Goal: Book appointment/travel/reservation

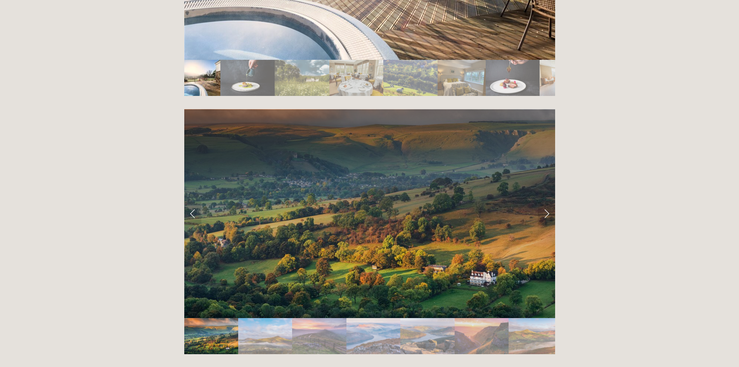
scroll to position [1585, 0]
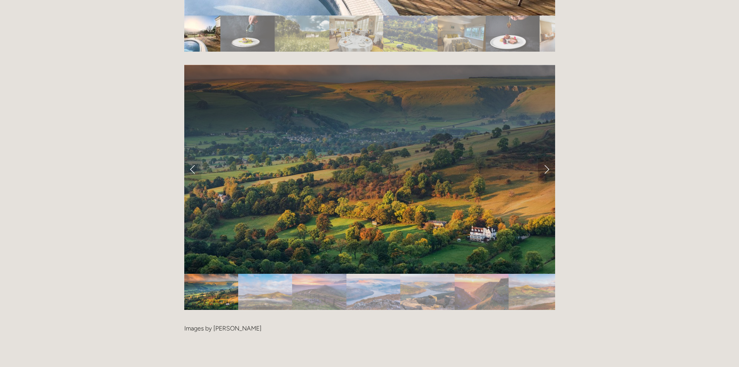
click at [545, 157] on link "Next Slide" at bounding box center [546, 168] width 17 height 23
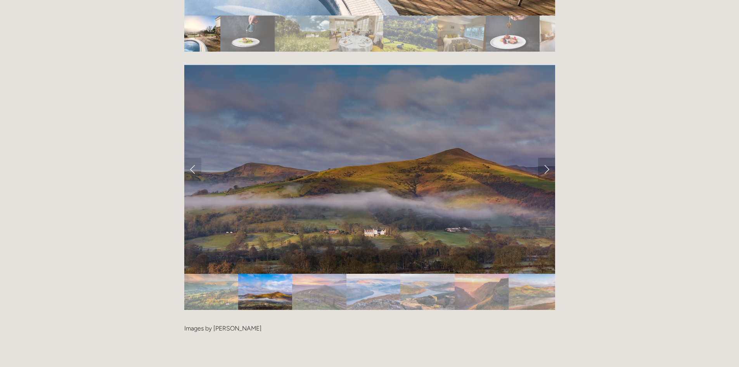
click at [545, 157] on link "Next Slide" at bounding box center [546, 168] width 17 height 23
click at [547, 157] on link "Next Slide" at bounding box center [546, 168] width 17 height 23
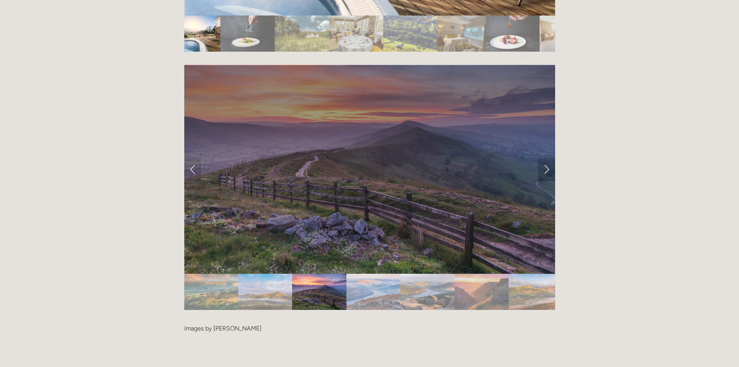
click at [547, 157] on link "Next Slide" at bounding box center [546, 168] width 17 height 23
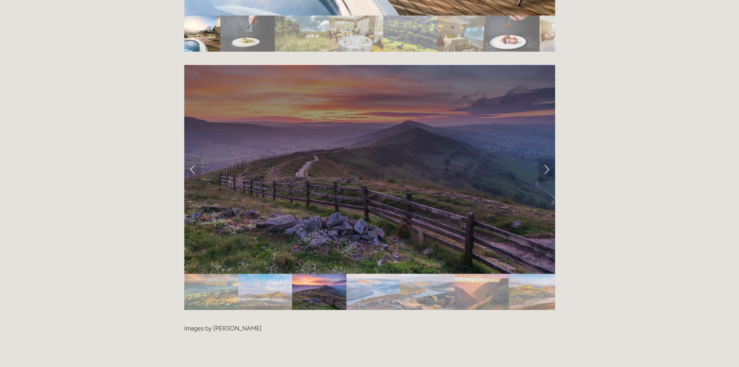
click at [547, 157] on link "Next Slide" at bounding box center [546, 168] width 17 height 23
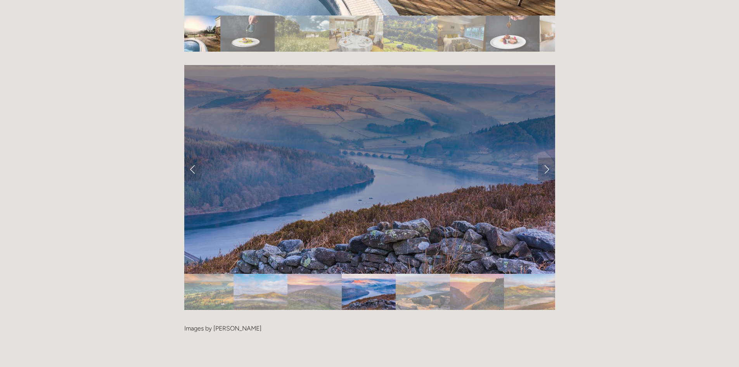
click at [547, 157] on link "Next Slide" at bounding box center [546, 168] width 17 height 23
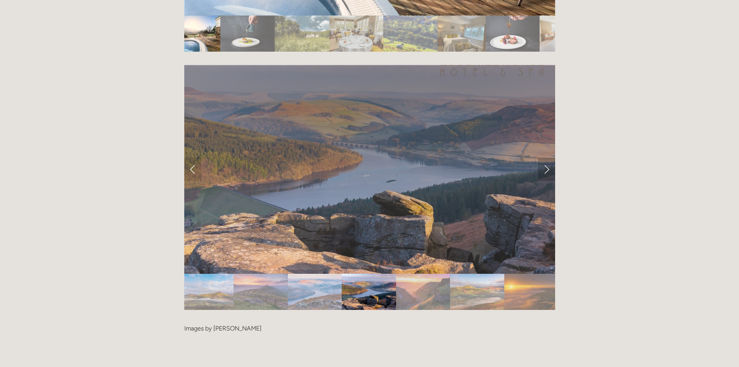
click at [546, 157] on link "Next Slide" at bounding box center [546, 168] width 17 height 23
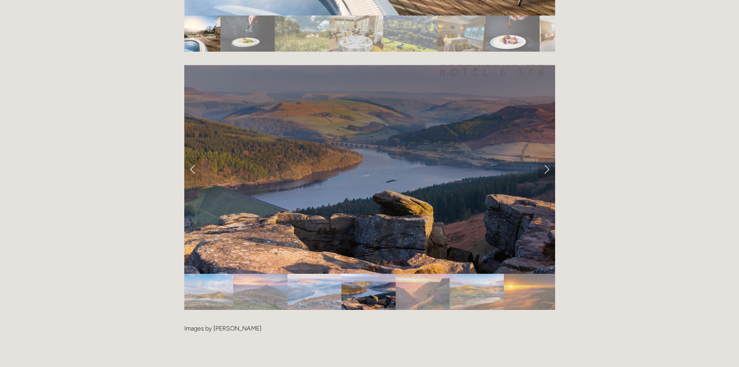
click at [546, 157] on link "Next Slide" at bounding box center [546, 168] width 17 height 23
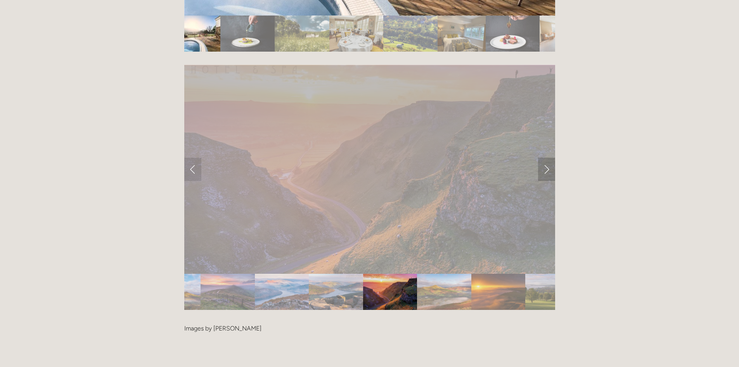
click at [546, 157] on link "Next Slide" at bounding box center [546, 168] width 17 height 23
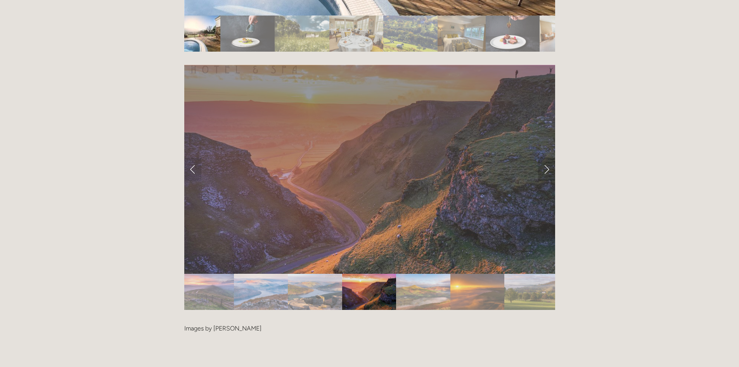
click at [546, 157] on link "Next Slide" at bounding box center [546, 168] width 17 height 23
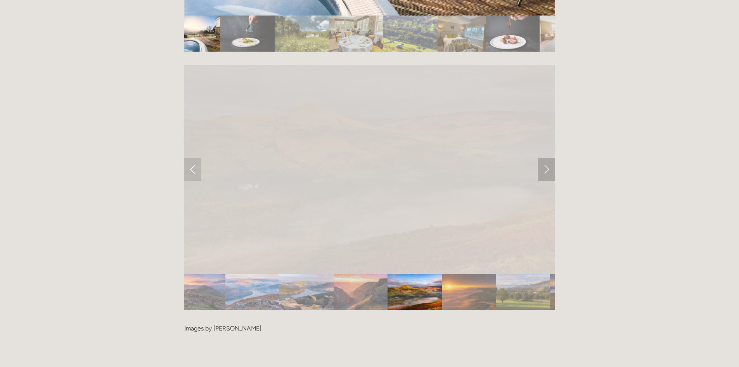
click at [546, 157] on link "Next Slide" at bounding box center [546, 168] width 17 height 23
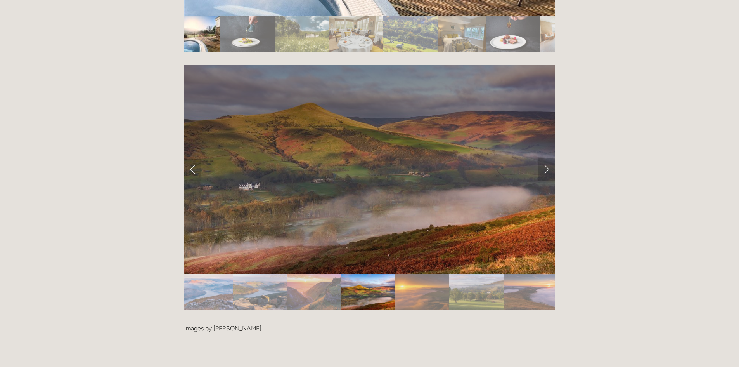
click at [546, 157] on link "Next Slide" at bounding box center [546, 168] width 17 height 23
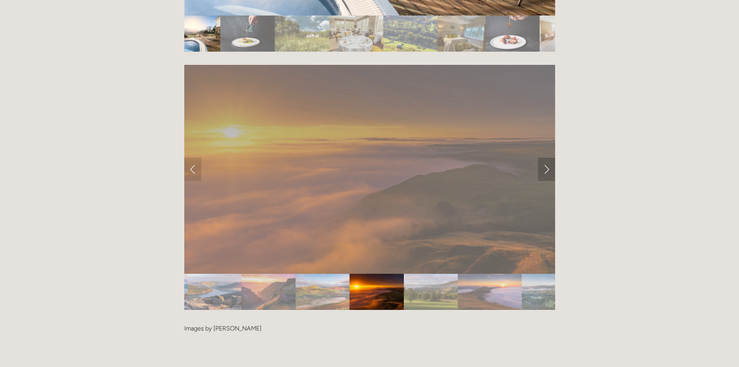
click at [546, 157] on link "Next Slide" at bounding box center [546, 168] width 17 height 23
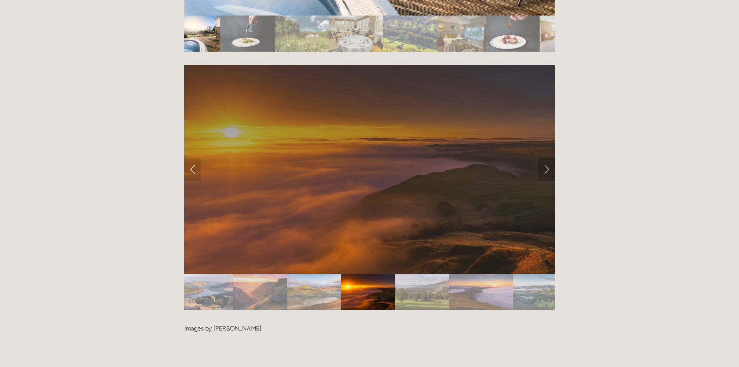
click at [546, 157] on link "Next Slide" at bounding box center [546, 168] width 17 height 23
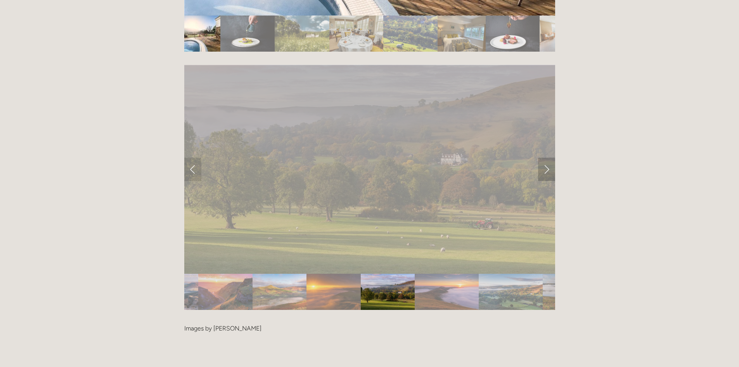
click at [546, 157] on link "Next Slide" at bounding box center [546, 168] width 17 height 23
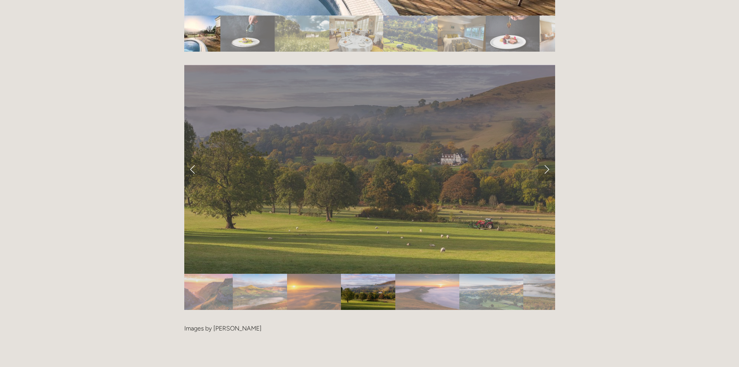
click at [546, 157] on link "Next Slide" at bounding box center [546, 168] width 17 height 23
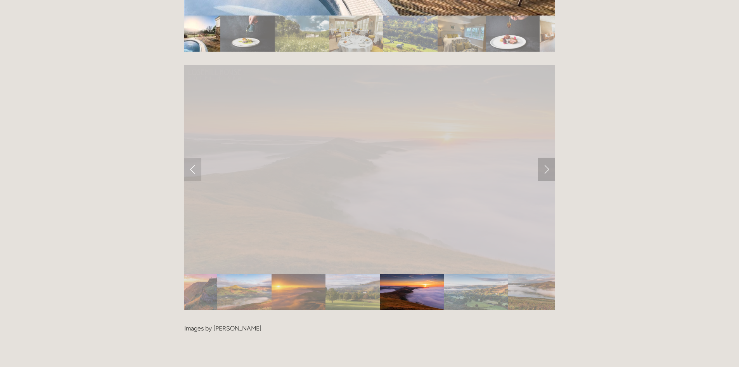
click at [546, 157] on link "Next Slide" at bounding box center [546, 168] width 17 height 23
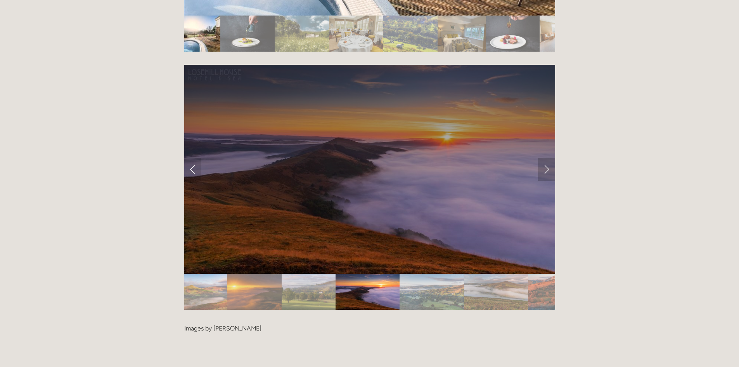
click at [546, 157] on link "Next Slide" at bounding box center [546, 168] width 17 height 23
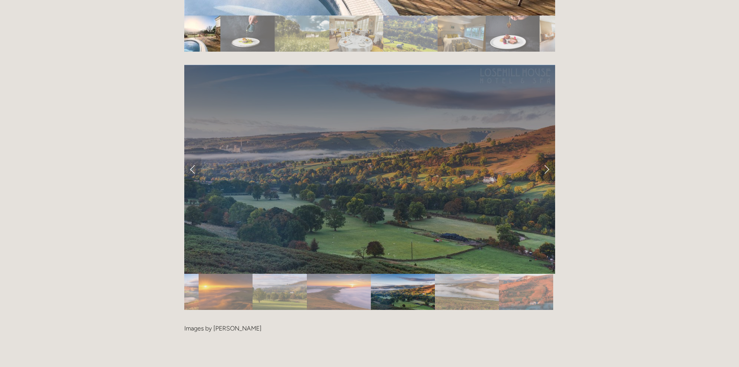
click at [546, 157] on link "Next Slide" at bounding box center [546, 168] width 17 height 23
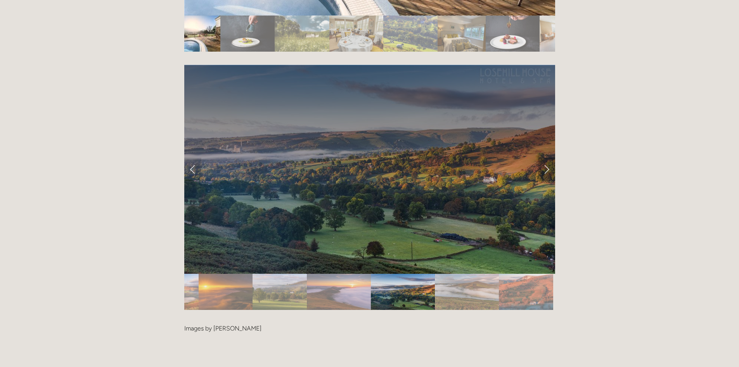
click at [546, 157] on link "Next Slide" at bounding box center [546, 168] width 17 height 23
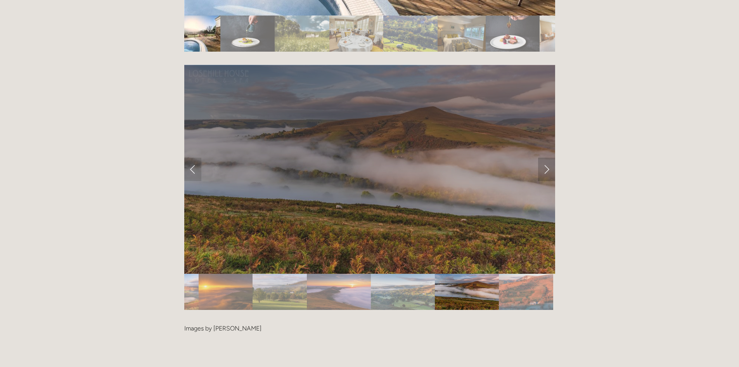
click at [546, 157] on link "Next Slide" at bounding box center [546, 168] width 17 height 23
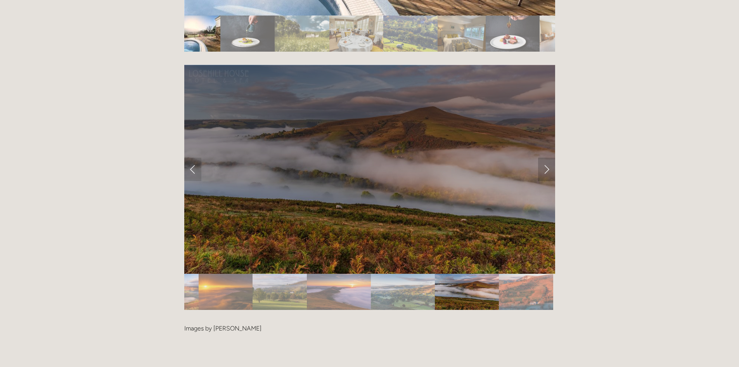
click at [546, 157] on link "Next Slide" at bounding box center [546, 168] width 17 height 23
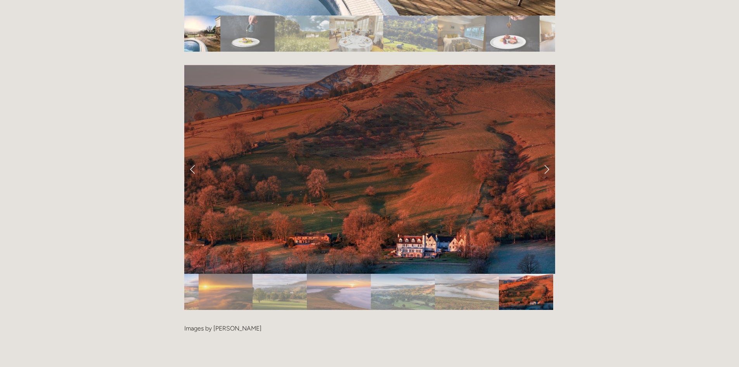
click at [546, 157] on link "Next Slide" at bounding box center [546, 168] width 17 height 23
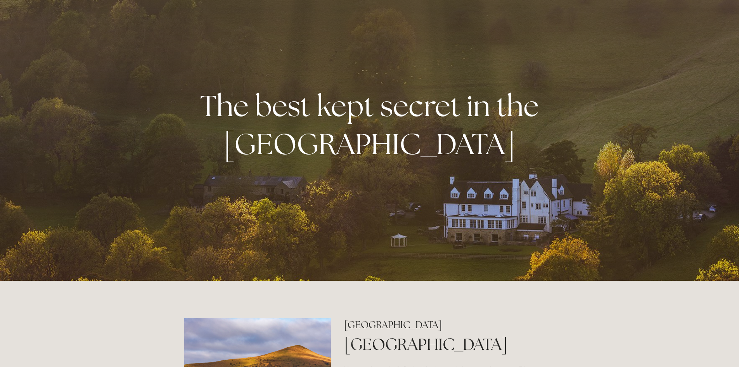
scroll to position [0, 0]
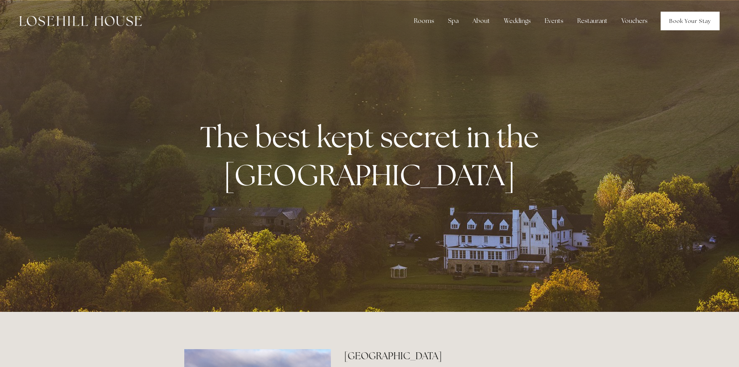
click at [701, 26] on link "Book Your Stay" at bounding box center [690, 21] width 59 height 19
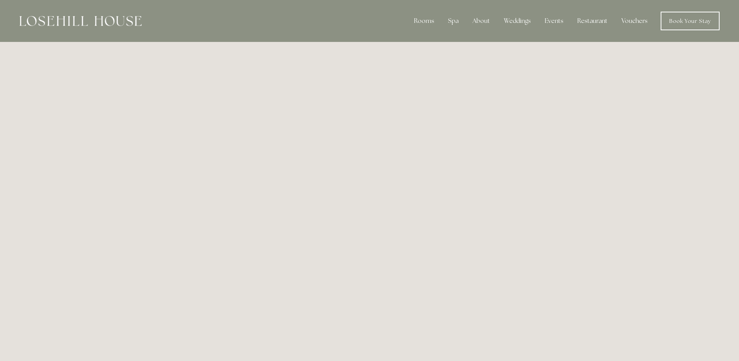
scroll to position [42, 0]
